Goal: Find specific page/section: Find specific page/section

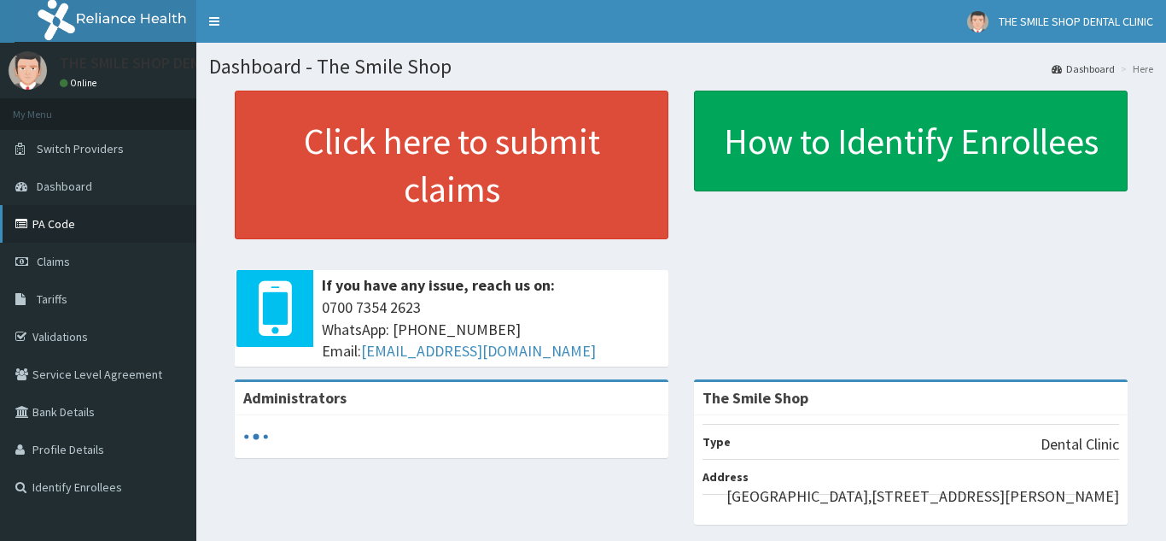
click at [108, 224] on link "PA Code" at bounding box center [98, 224] width 196 height 38
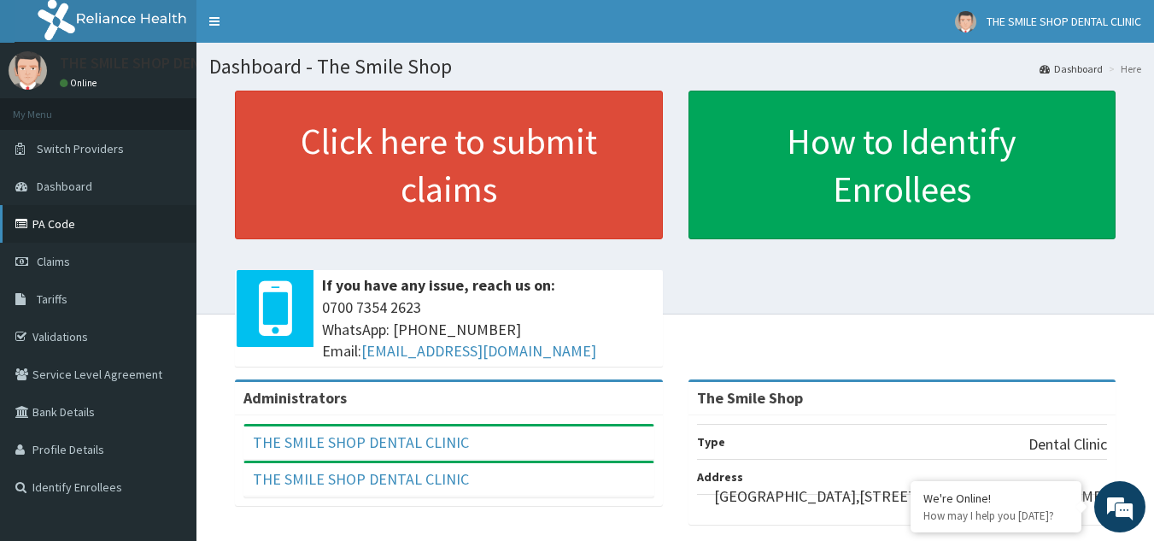
click at [87, 227] on link "PA Code" at bounding box center [98, 224] width 196 height 38
